Goal: Task Accomplishment & Management: Manage account settings

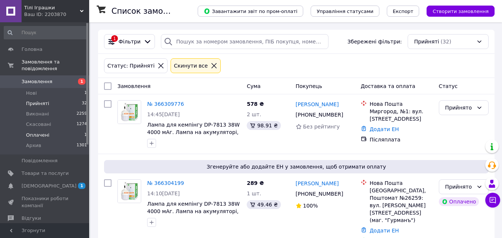
click at [29, 132] on span "Оплачені" at bounding box center [37, 135] width 23 height 7
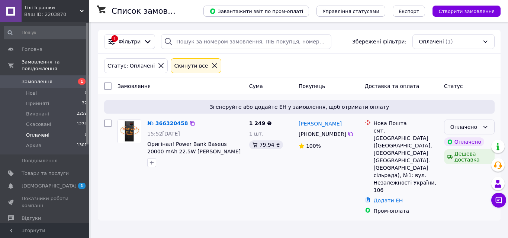
click at [475, 124] on div "Оплачено" at bounding box center [464, 127] width 29 height 8
drag, startPoint x: 457, startPoint y: 143, endPoint x: 351, endPoint y: 139, distance: 106.4
click at [457, 142] on li "Прийнято" at bounding box center [469, 143] width 50 height 13
click at [30, 90] on span "Нові" at bounding box center [31, 93] width 11 height 7
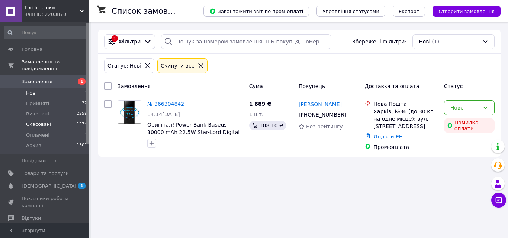
click at [38, 121] on span "Скасовані" at bounding box center [38, 124] width 25 height 7
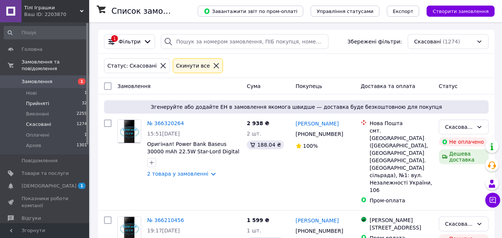
click at [35, 100] on span "Прийняті" at bounding box center [37, 103] width 23 height 7
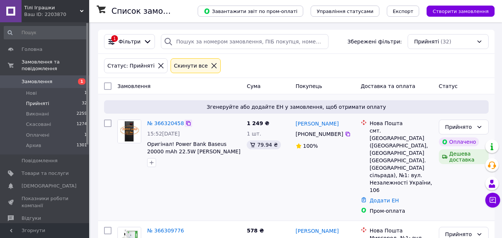
click at [187, 124] on icon at bounding box center [188, 123] width 6 height 6
drag, startPoint x: 370, startPoint y: 130, endPoint x: 417, endPoint y: 129, distance: 46.8
click at [417, 129] on div "смт. [GEOGRAPHIC_DATA] ([GEOGRAPHIC_DATA], [GEOGRAPHIC_DATA] [GEOGRAPHIC_DATA].…" at bounding box center [401, 160] width 63 height 67
copy div "смт. Олександрівка"
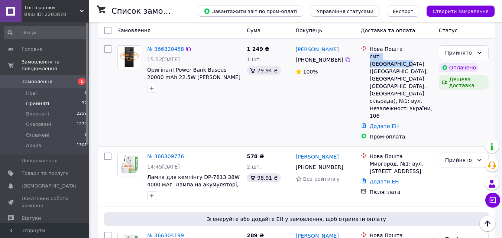
scroll to position [111, 0]
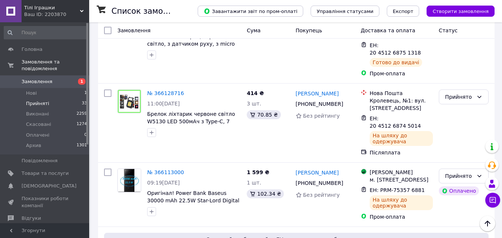
scroll to position [1115, 0]
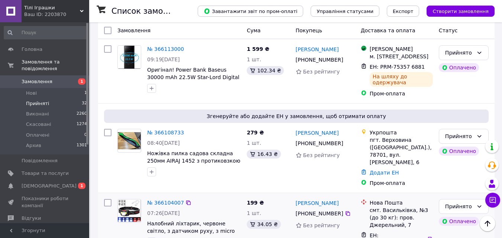
scroll to position [1207, 0]
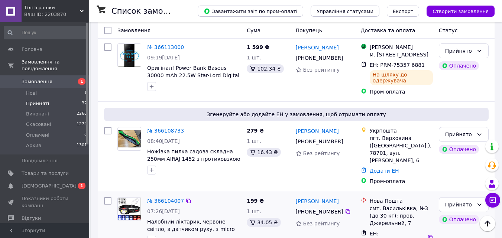
drag, startPoint x: 187, startPoint y: 104, endPoint x: 185, endPoint y: 115, distance: 10.9
click at [187, 198] on icon at bounding box center [188, 201] width 6 height 6
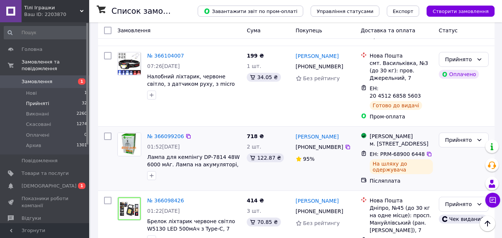
scroll to position [1392, 0]
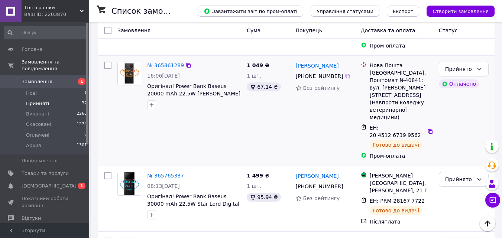
scroll to position [836, 0]
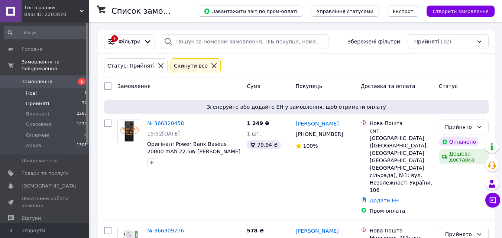
click at [33, 90] on span "Нові" at bounding box center [31, 93] width 11 height 7
click at [27, 90] on span "Нові" at bounding box center [31, 93] width 11 height 7
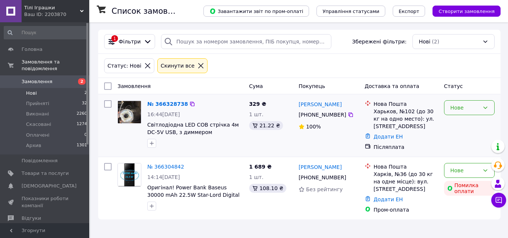
click at [475, 112] on div "Нове" at bounding box center [464, 108] width 29 height 8
click at [463, 120] on li "Прийнято" at bounding box center [469, 123] width 50 height 13
click at [185, 104] on icon at bounding box center [188, 104] width 6 height 6
drag, startPoint x: 374, startPoint y: 111, endPoint x: 409, endPoint y: 113, distance: 35.7
click at [409, 113] on div "Харьков, №102 (до 30 кг на одно место): ул. [STREET_ADDRESS]" at bounding box center [405, 119] width 64 height 22
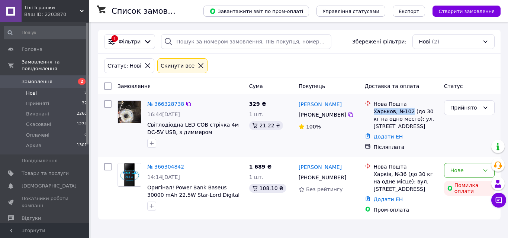
copy div "Харьков, №102"
click at [41, 100] on span "Прийняті" at bounding box center [37, 103] width 23 height 7
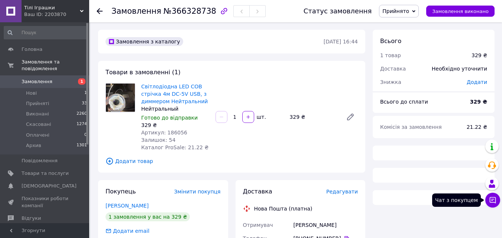
click at [496, 200] on icon at bounding box center [492, 200] width 7 height 7
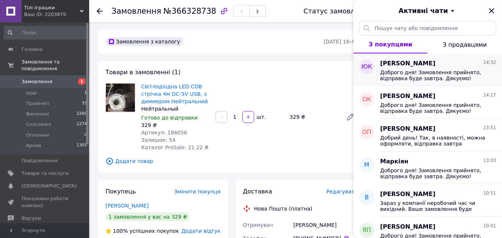
click at [423, 72] on span "Доброго дня! Замовлення прийнято, відправка буде завтра. Дякуємо!" at bounding box center [433, 75] width 106 height 12
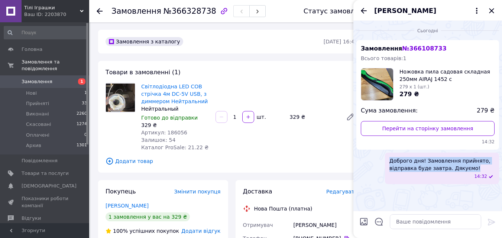
drag, startPoint x: 469, startPoint y: 169, endPoint x: 385, endPoint y: 159, distance: 84.9
click at [385, 159] on div "Доброго дня! Замовлення прийнято, відправка буде завтра. Дякуємо! 14:32" at bounding box center [442, 169] width 114 height 32
copy span "Доброго дня! Замовлення прийнято, відправка буде завтра. Дякуємо!"
click at [492, 9] on icon "Закрити" at bounding box center [491, 10] width 9 height 9
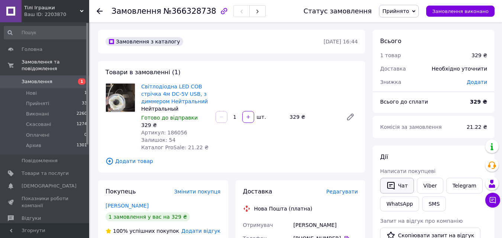
click at [398, 189] on button "Чат" at bounding box center [397, 186] width 34 height 16
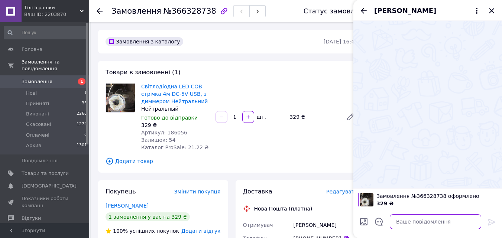
paste textarea "Доброго дня! Замовлення прийнято, відправка буде завтра. Дякуємо!"
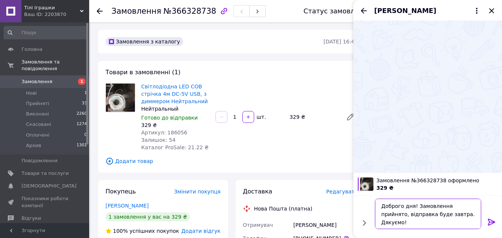
type textarea "Доброго дня! Замовлення прийнято, відправка буде завтра. Дякуємо!"
click at [492, 219] on icon at bounding box center [491, 222] width 9 height 9
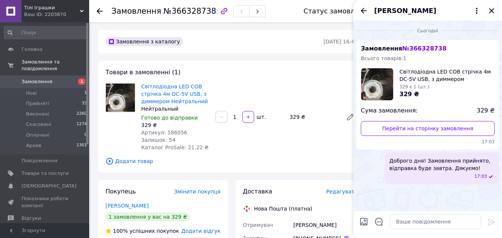
click at [492, 10] on icon "Закрити" at bounding box center [491, 10] width 5 height 5
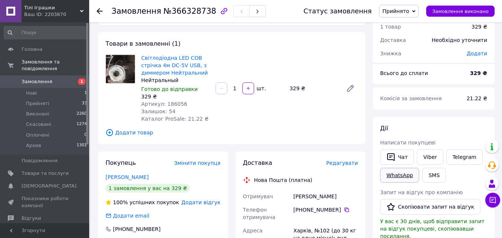
scroll to position [74, 0]
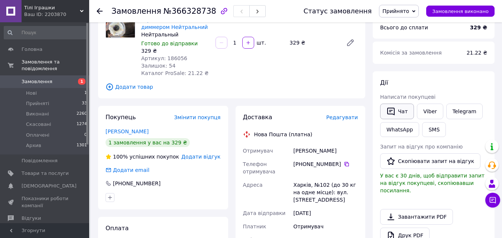
click at [396, 108] on button "Чат" at bounding box center [397, 112] width 34 height 16
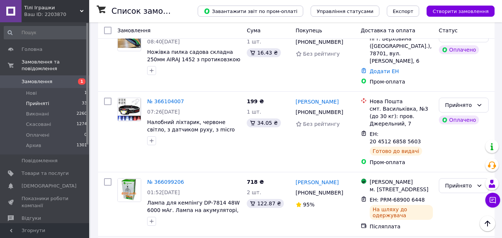
scroll to position [1382, 0]
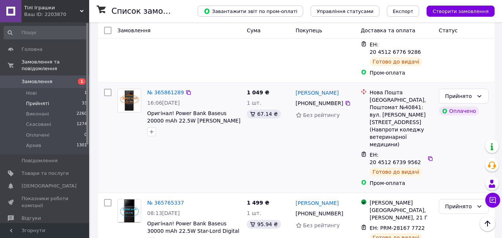
scroll to position [910, 0]
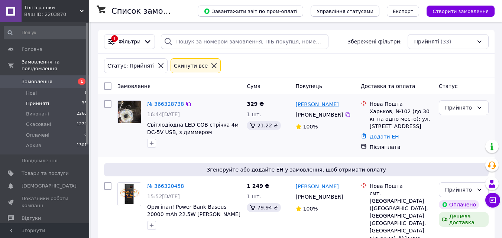
click at [311, 107] on link "[PERSON_NAME]" at bounding box center [317, 104] width 43 height 7
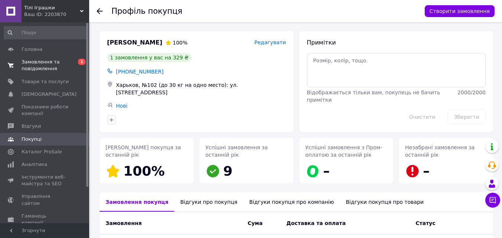
click at [37, 60] on span "Замовлення та повідомлення" at bounding box center [45, 65] width 47 height 13
